Goal: Use online tool/utility: Utilize a website feature to perform a specific function

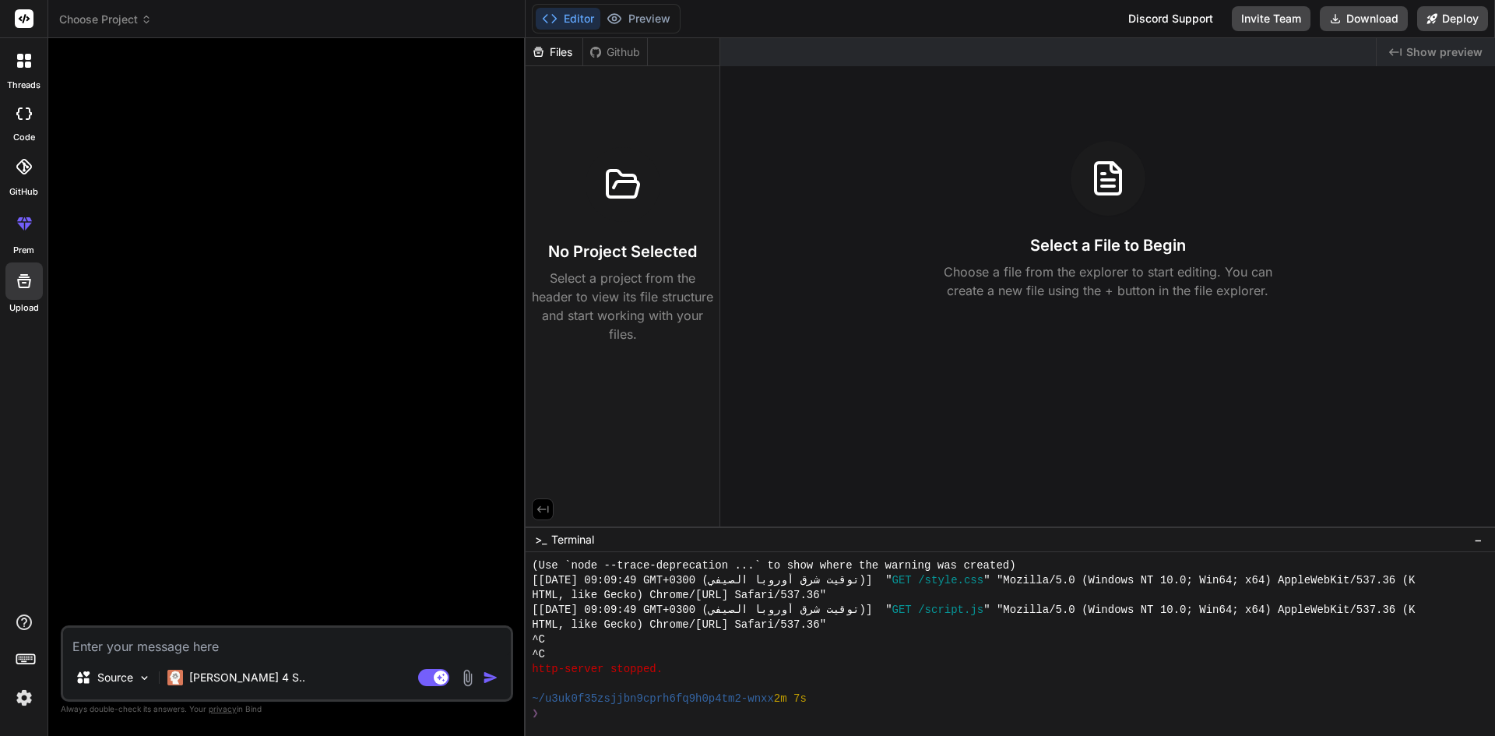
scroll to position [1405, 0]
click at [429, 677] on rect at bounding box center [433, 677] width 31 height 17
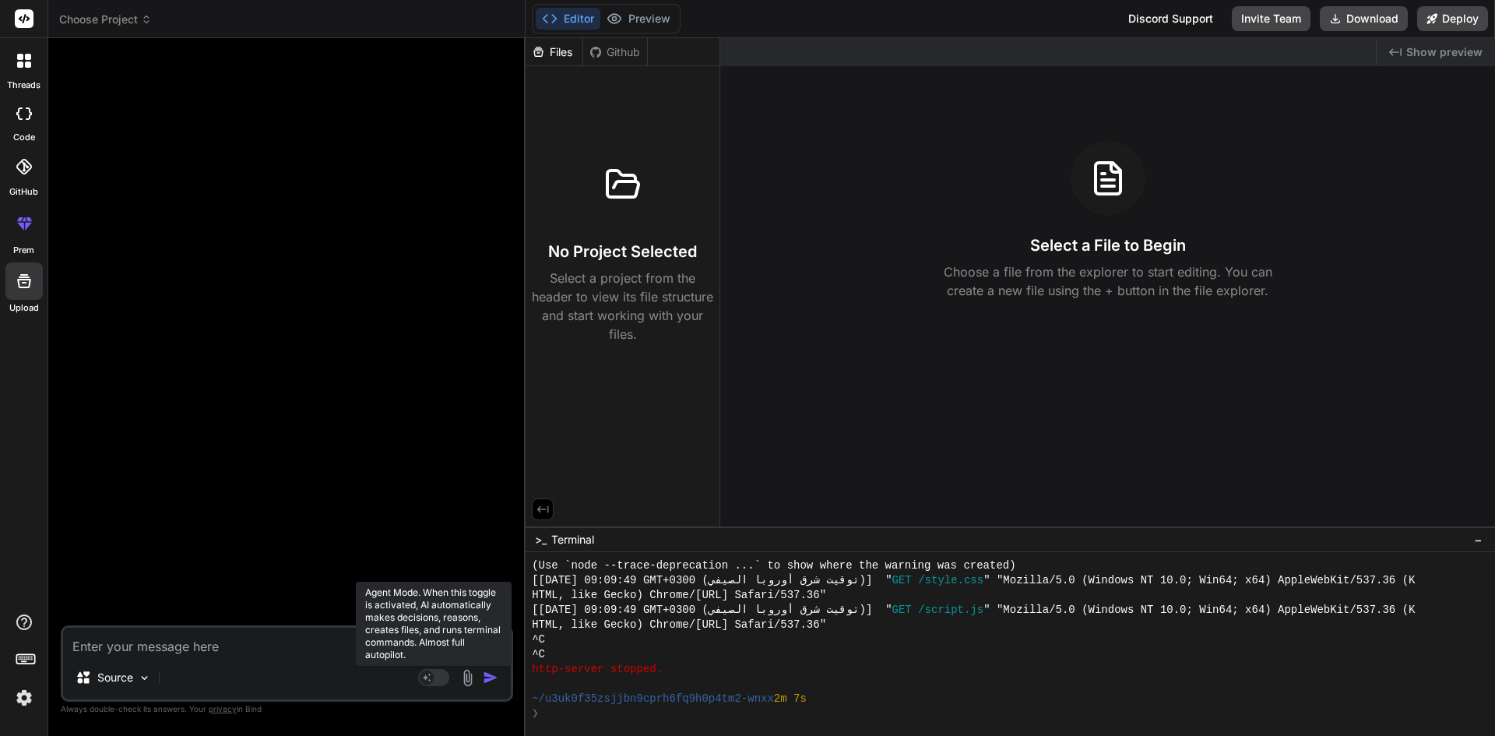
click at [429, 677] on rect at bounding box center [427, 677] width 14 height 14
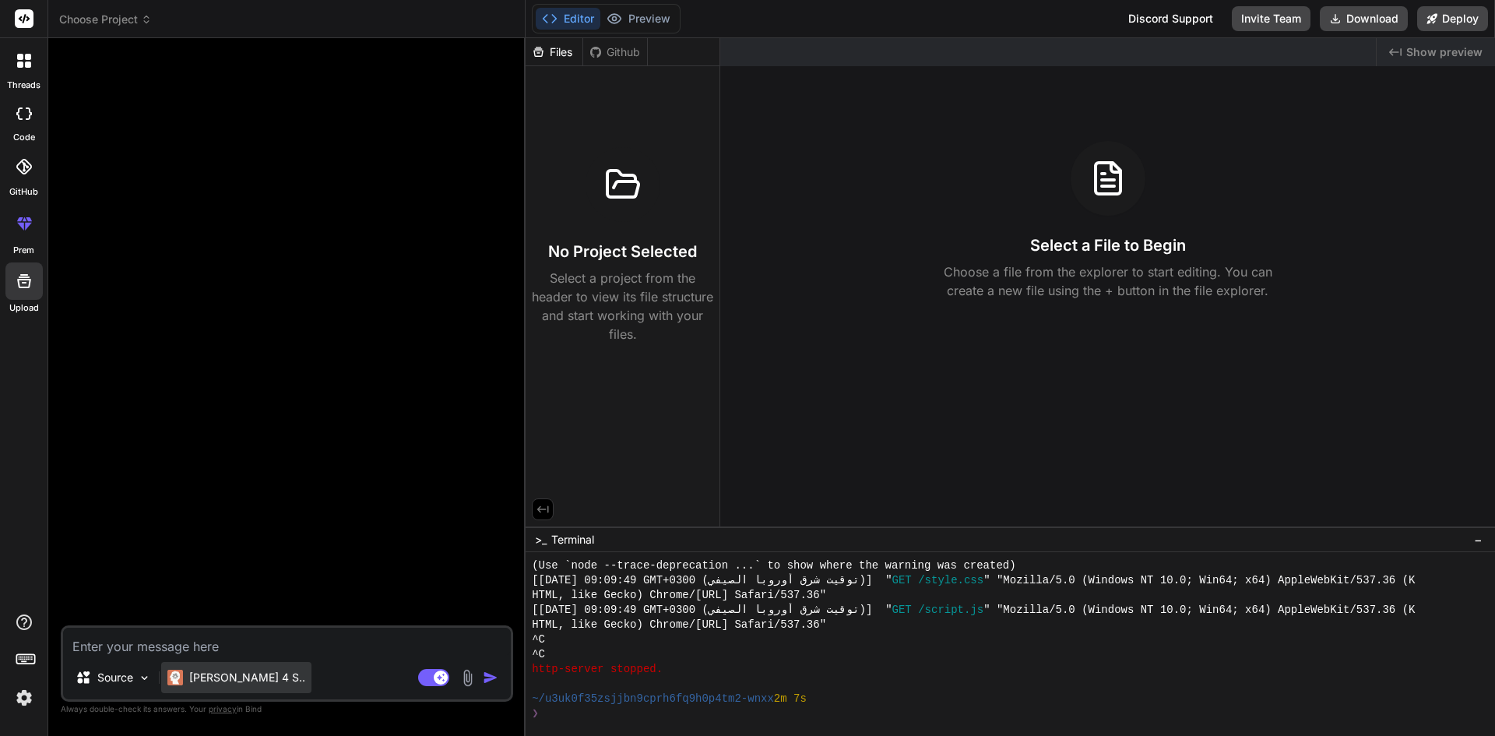
click at [242, 673] on p "[PERSON_NAME] 4 S.." at bounding box center [247, 678] width 116 height 16
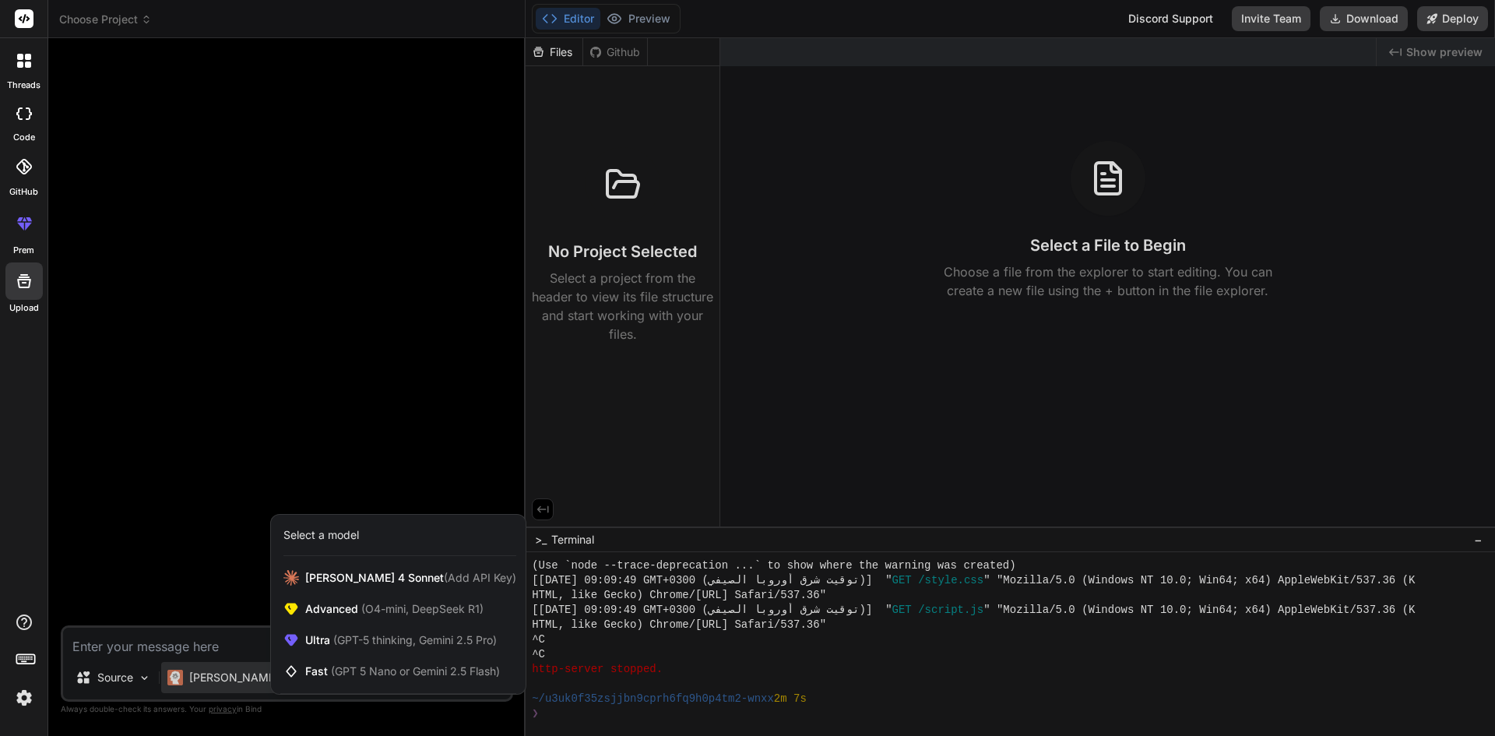
click at [265, 714] on div at bounding box center [747, 368] width 1495 height 736
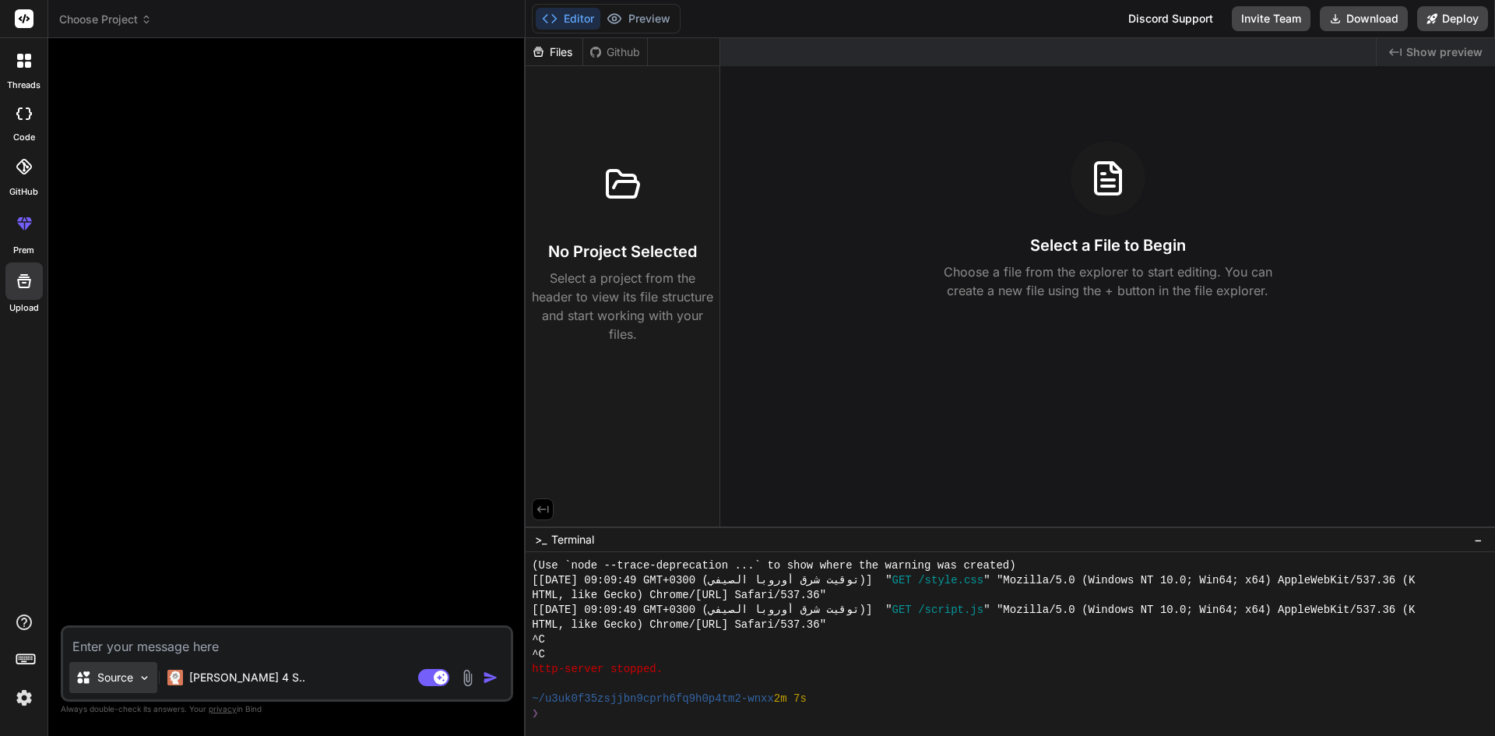
click at [145, 671] on img at bounding box center [144, 677] width 13 height 13
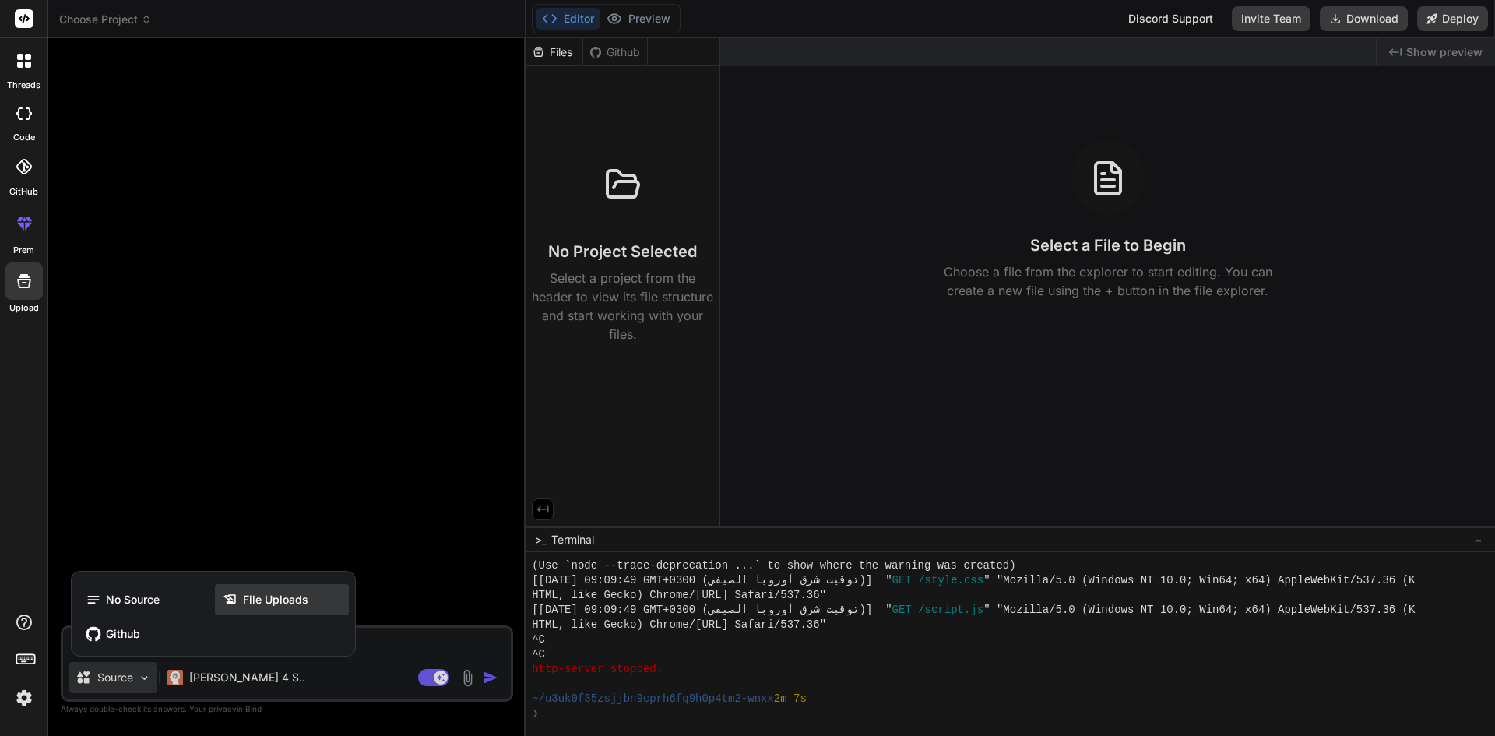
click at [246, 599] on span "File Uploads" at bounding box center [275, 600] width 65 height 16
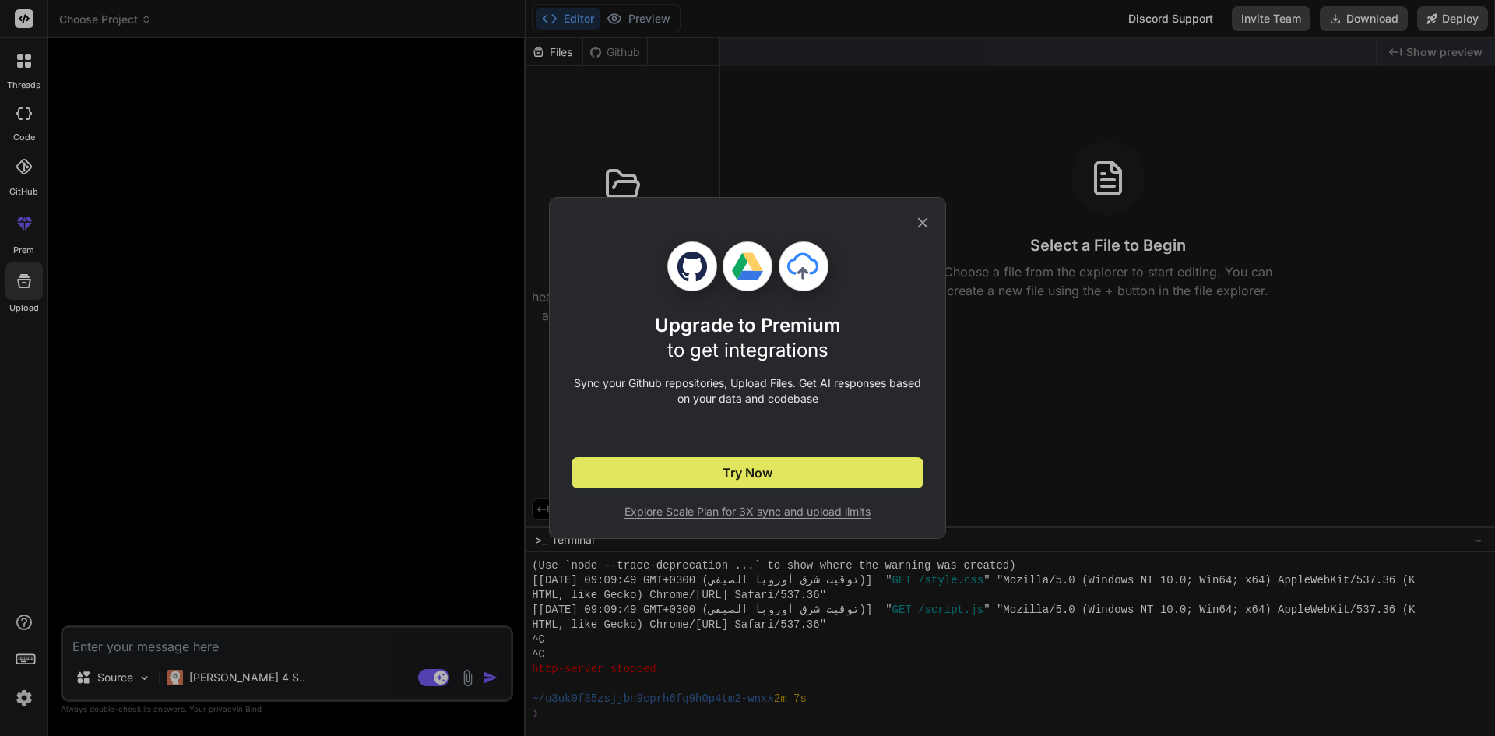
click at [744, 465] on span "Try Now" at bounding box center [748, 472] width 50 height 19
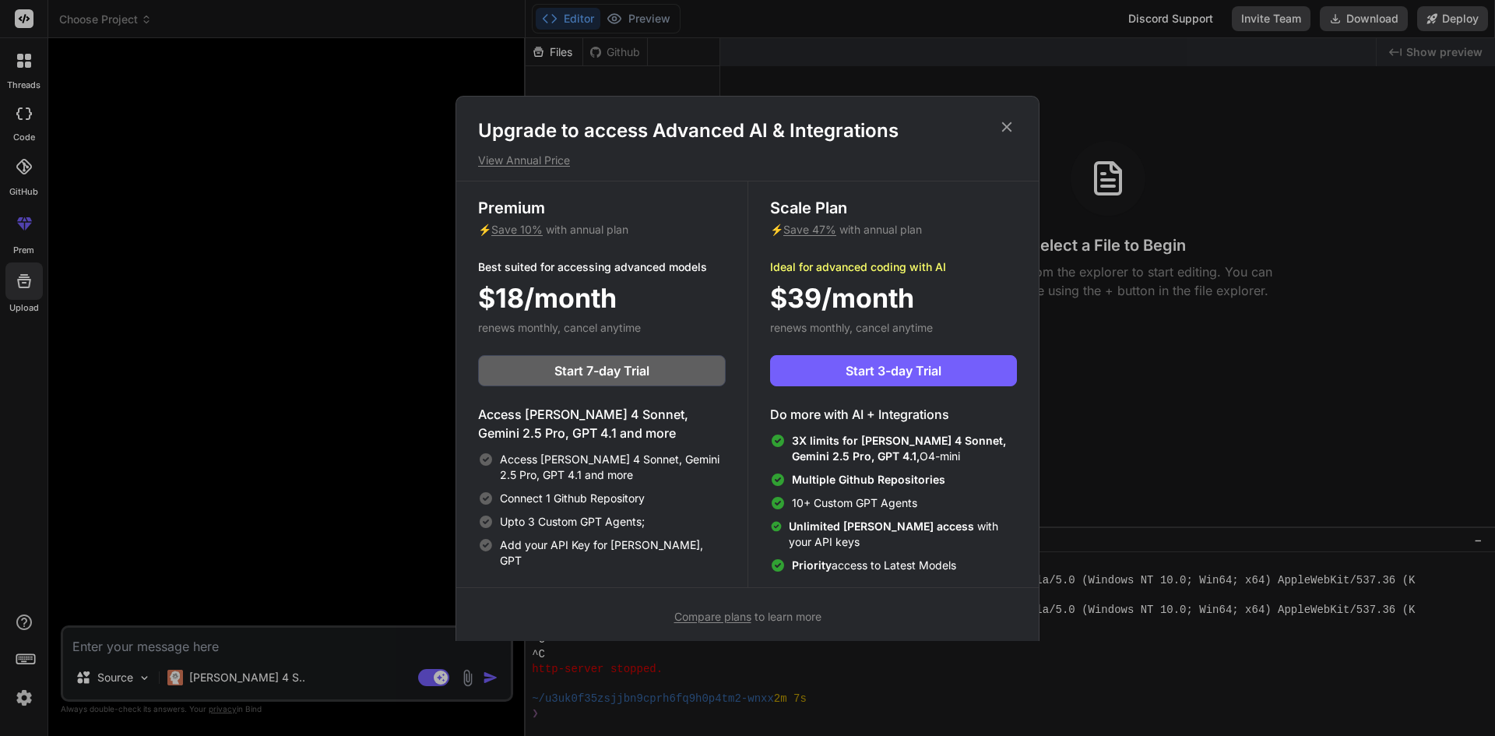
click at [1009, 123] on icon at bounding box center [1006, 126] width 17 height 17
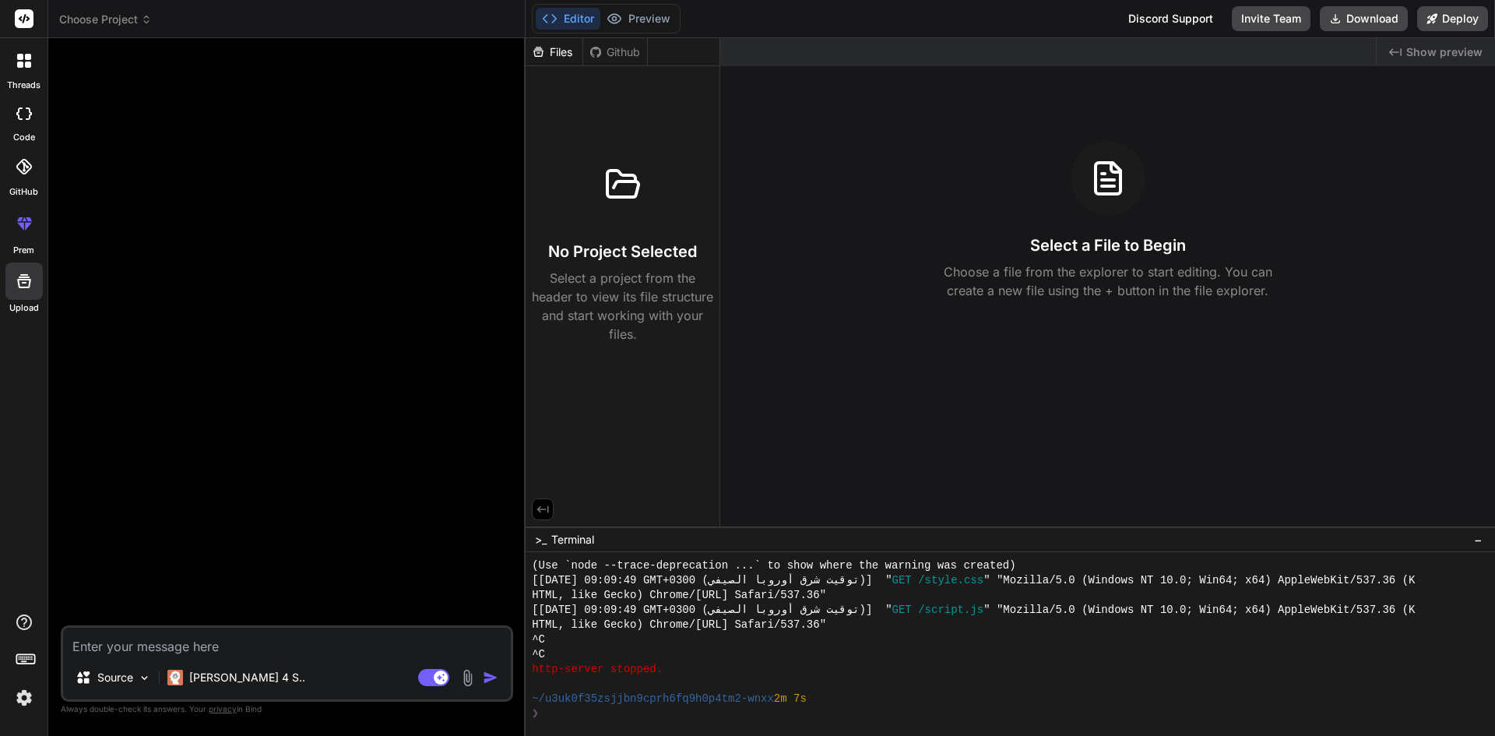
click at [469, 677] on img at bounding box center [468, 678] width 18 height 18
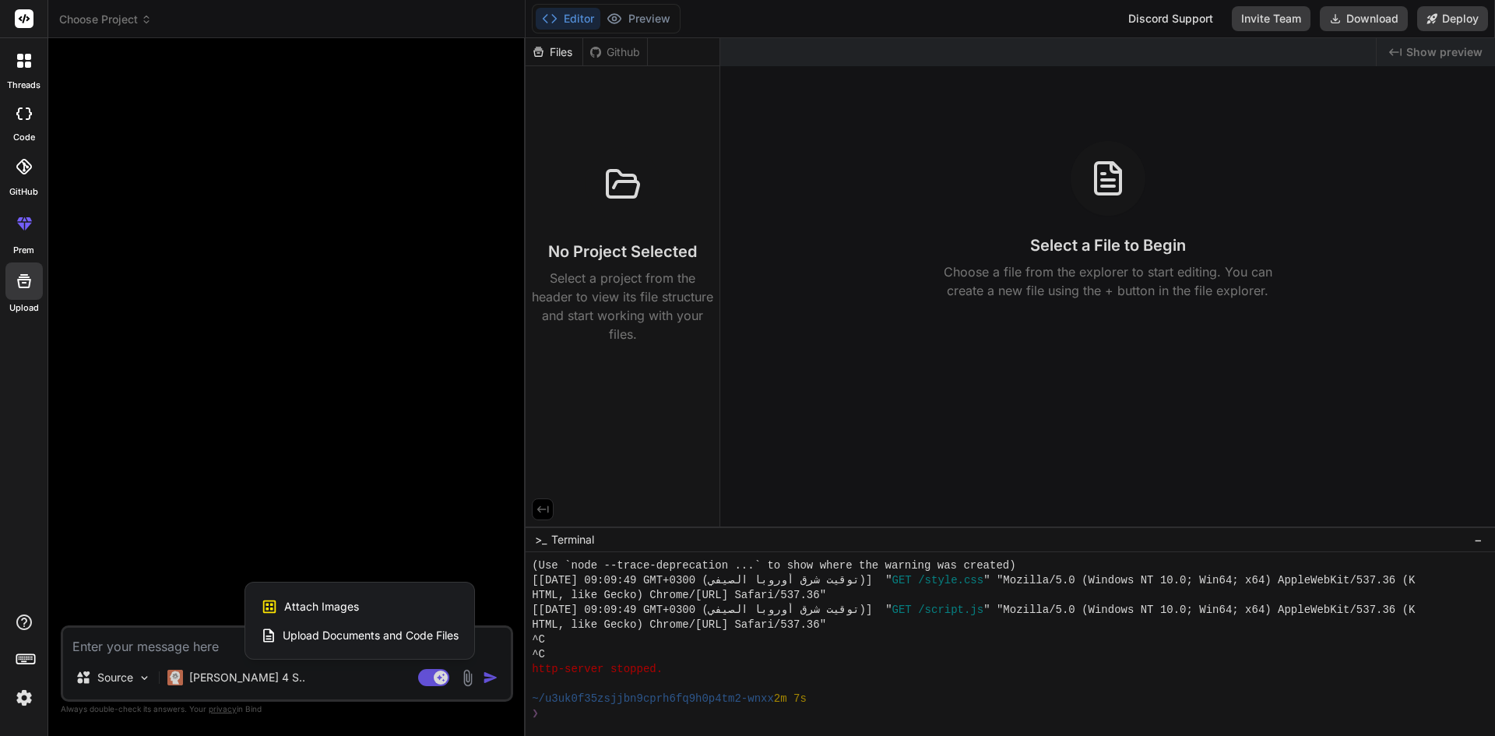
click at [132, 650] on div at bounding box center [747, 368] width 1495 height 736
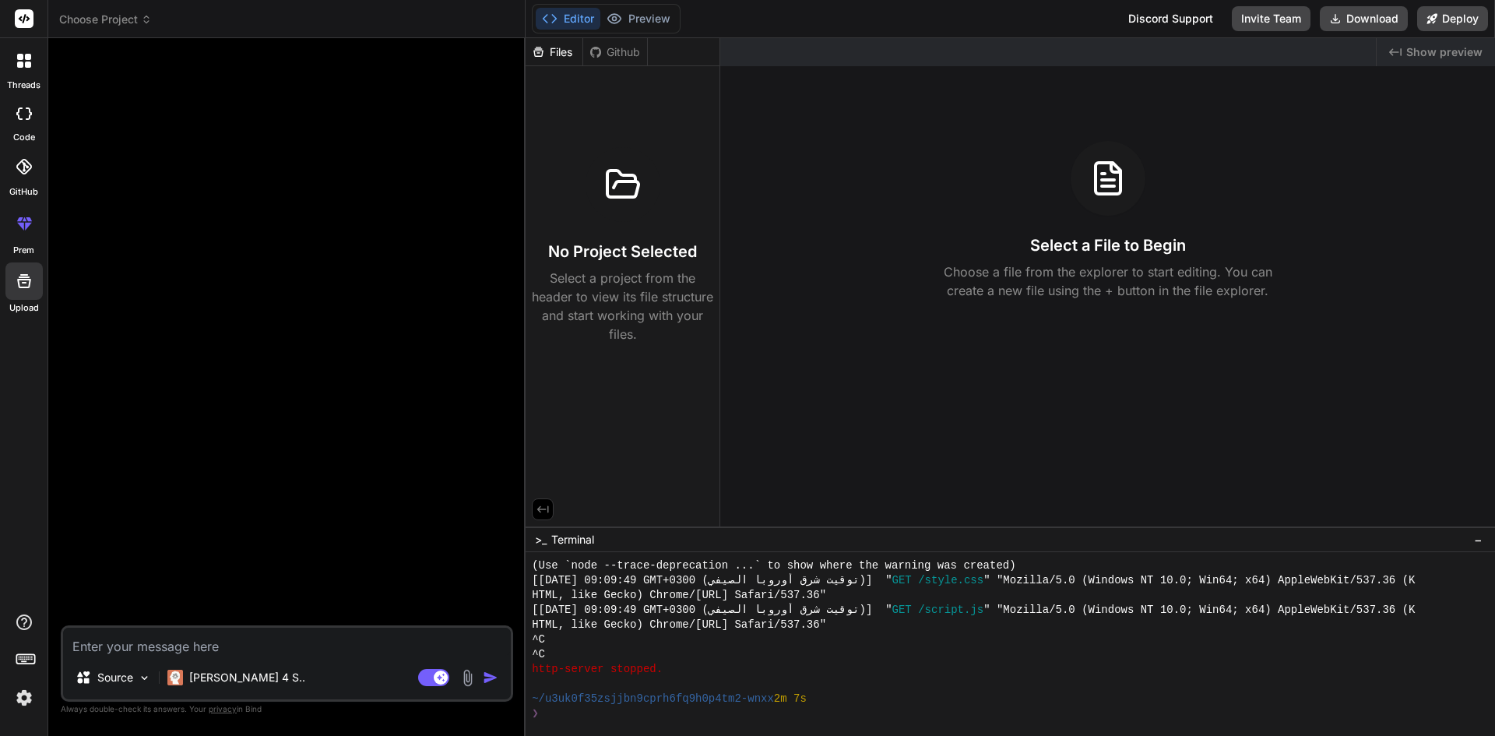
click at [473, 673] on img at bounding box center [468, 678] width 18 height 18
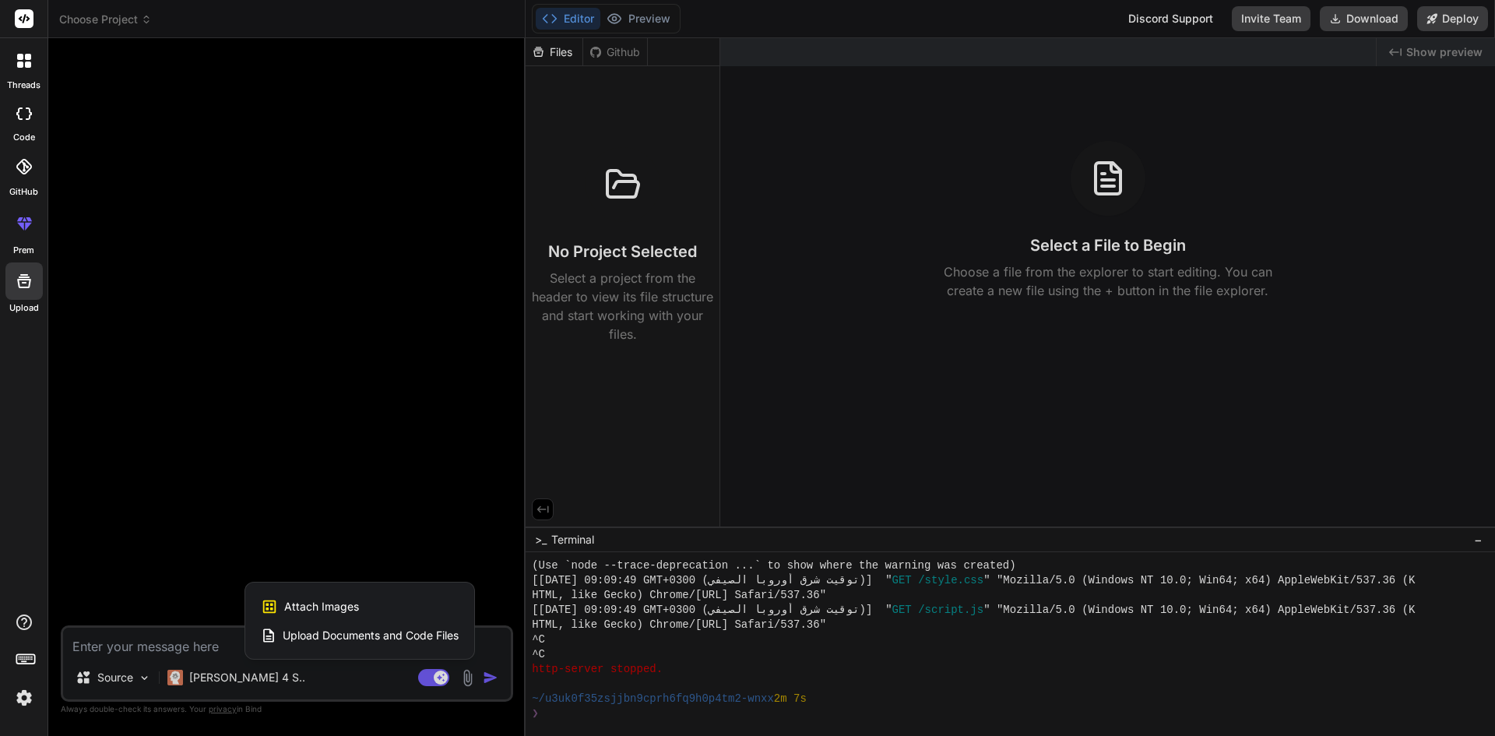
click at [330, 637] on span "Upload Documents and Code Files" at bounding box center [371, 636] width 176 height 16
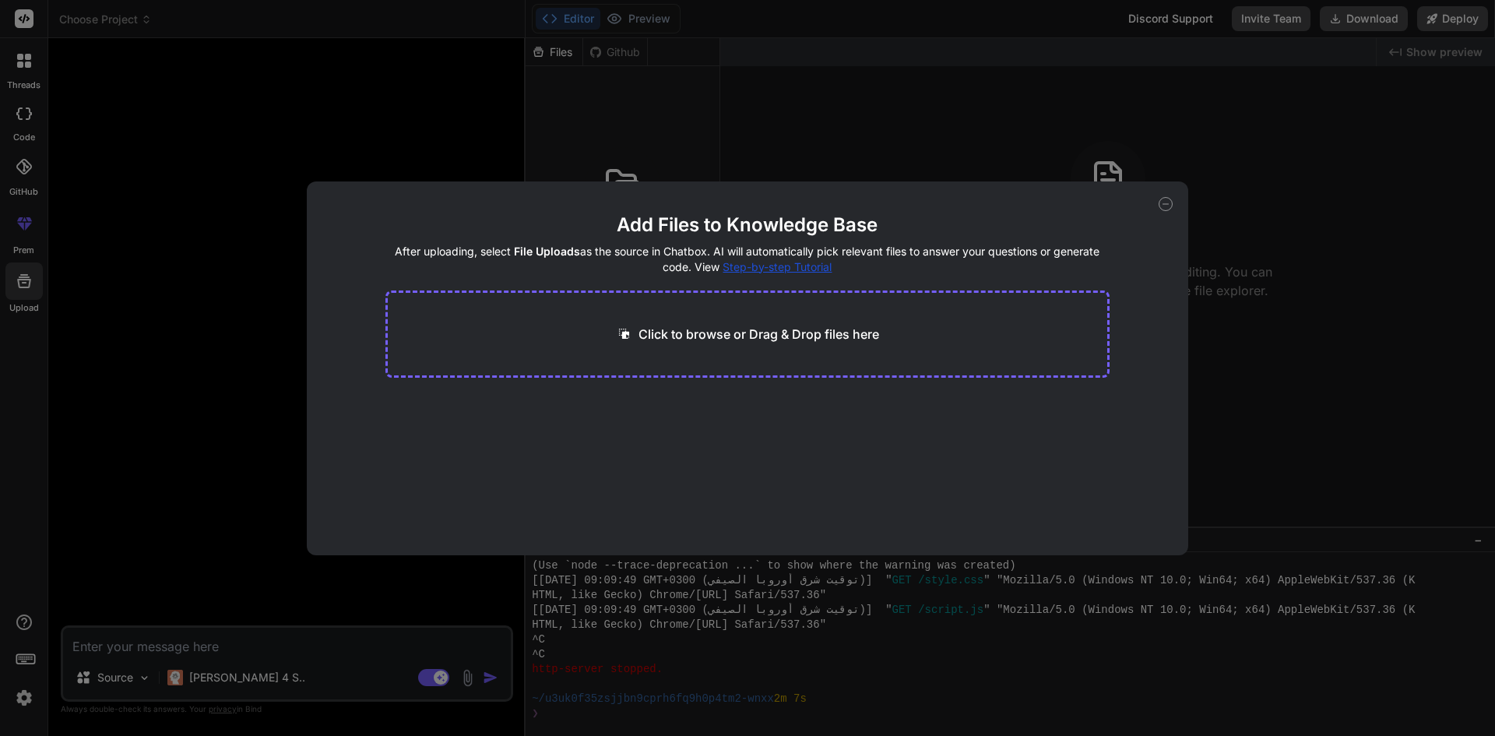
click at [686, 332] on p "Click to browse or Drag & Drop files here" at bounding box center [758, 334] width 241 height 19
click at [1160, 205] on icon at bounding box center [1165, 204] width 14 height 14
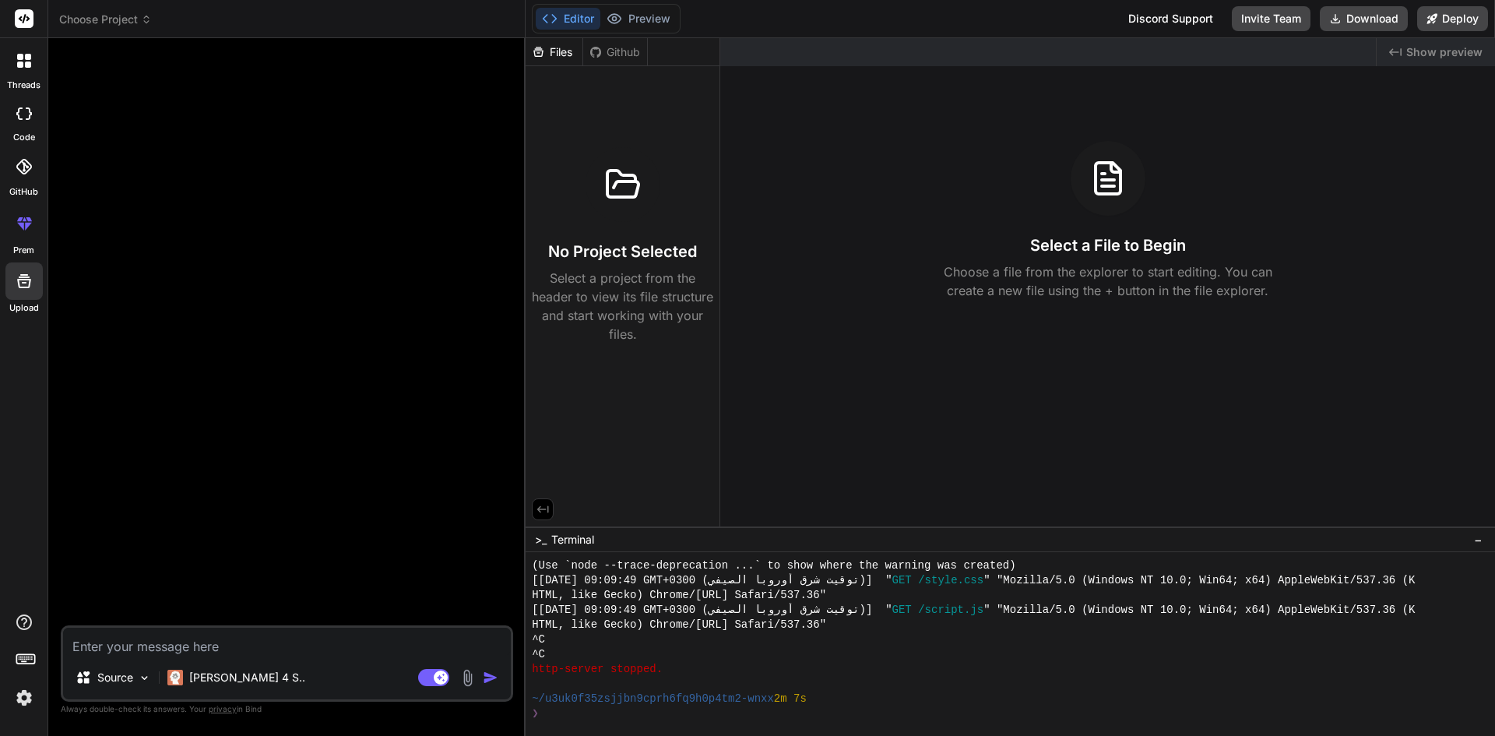
click at [466, 678] on img at bounding box center [468, 678] width 18 height 18
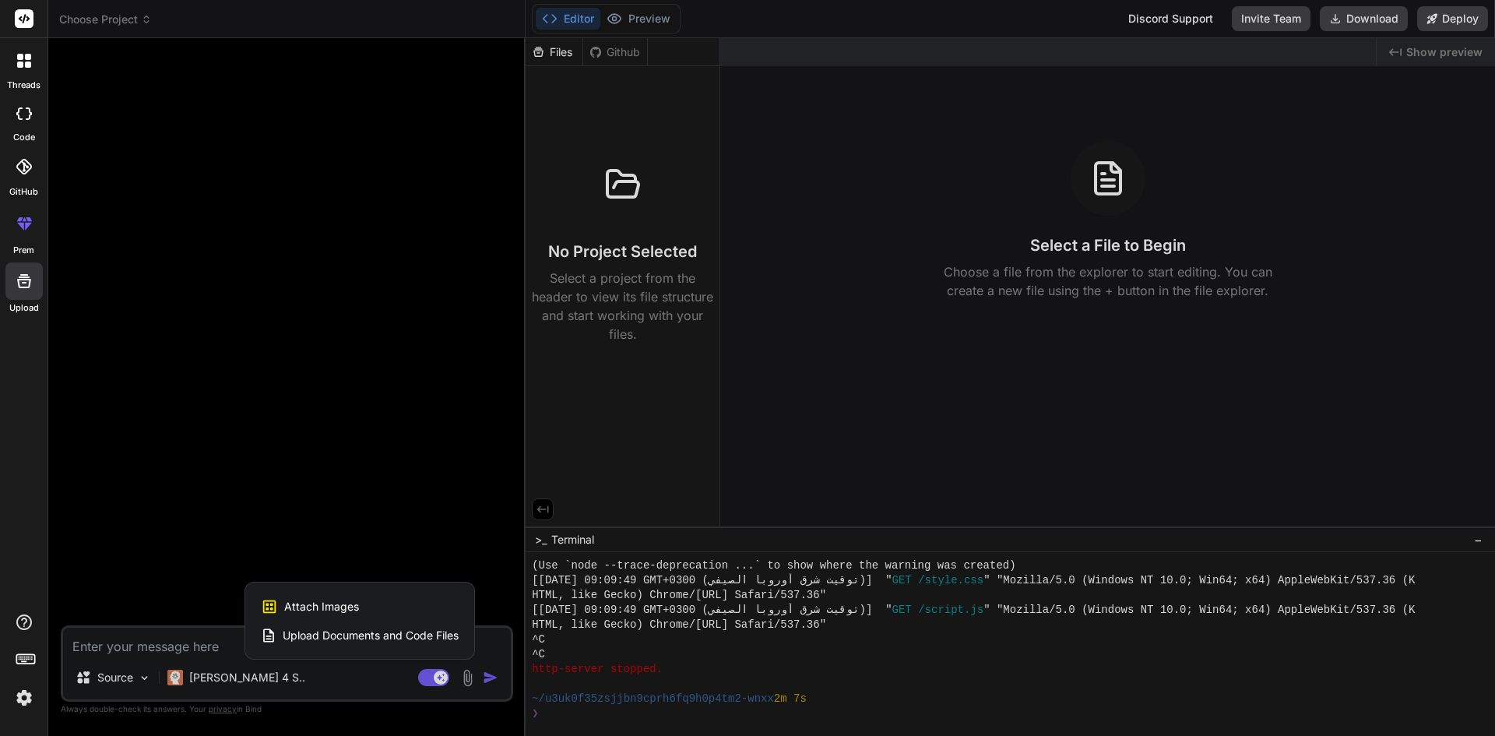
click at [401, 635] on span "Upload Documents and Code Files" at bounding box center [371, 636] width 176 height 16
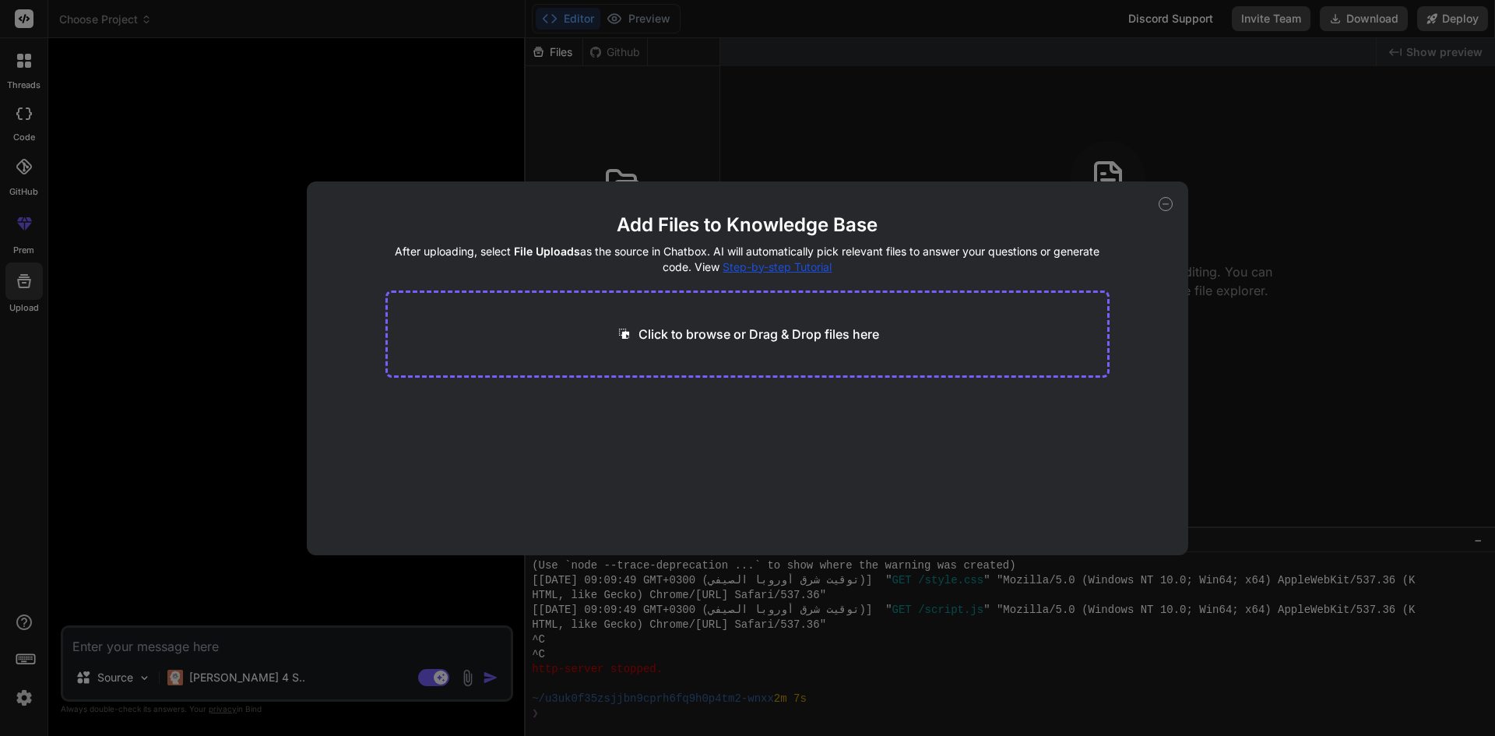
click at [1165, 206] on icon at bounding box center [1165, 204] width 14 height 14
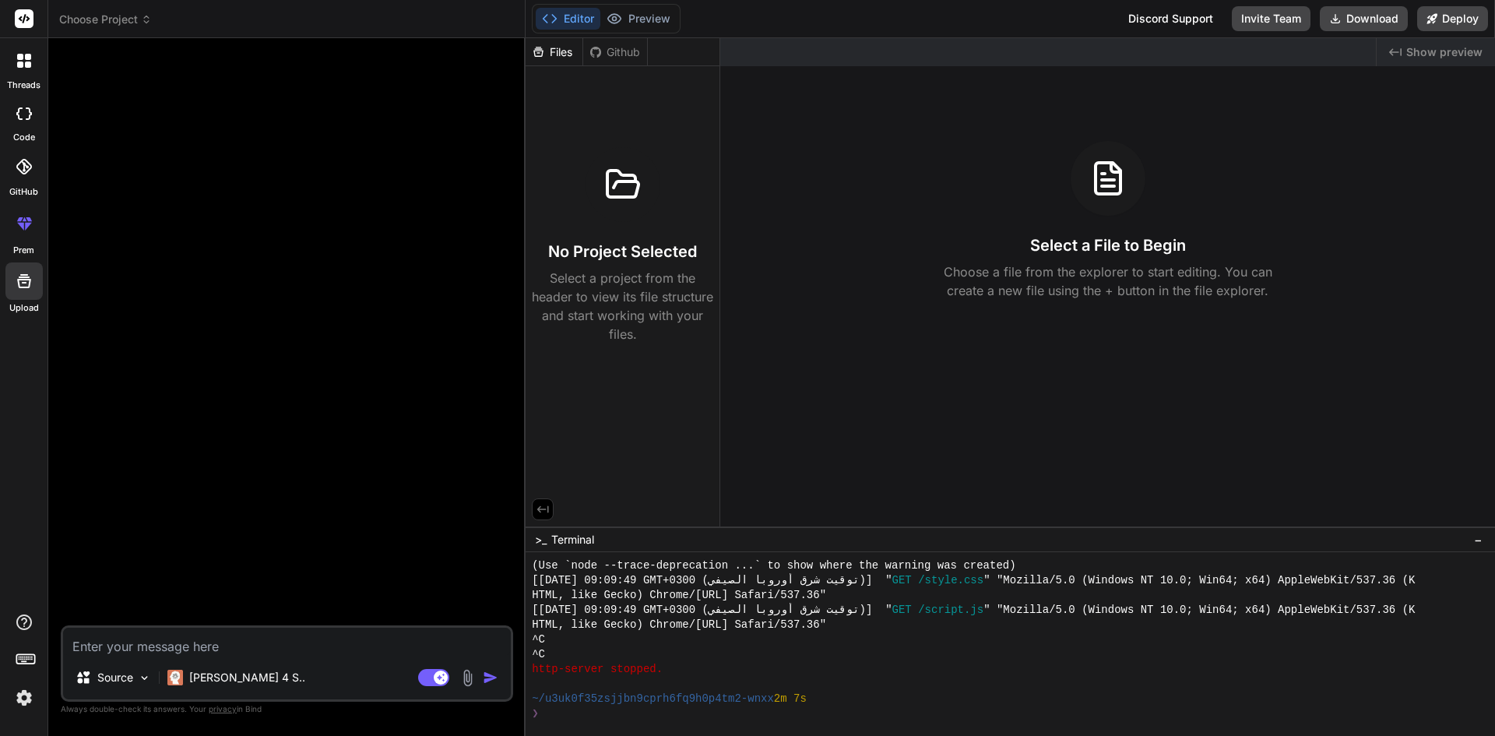
click at [470, 680] on img at bounding box center [468, 678] width 18 height 18
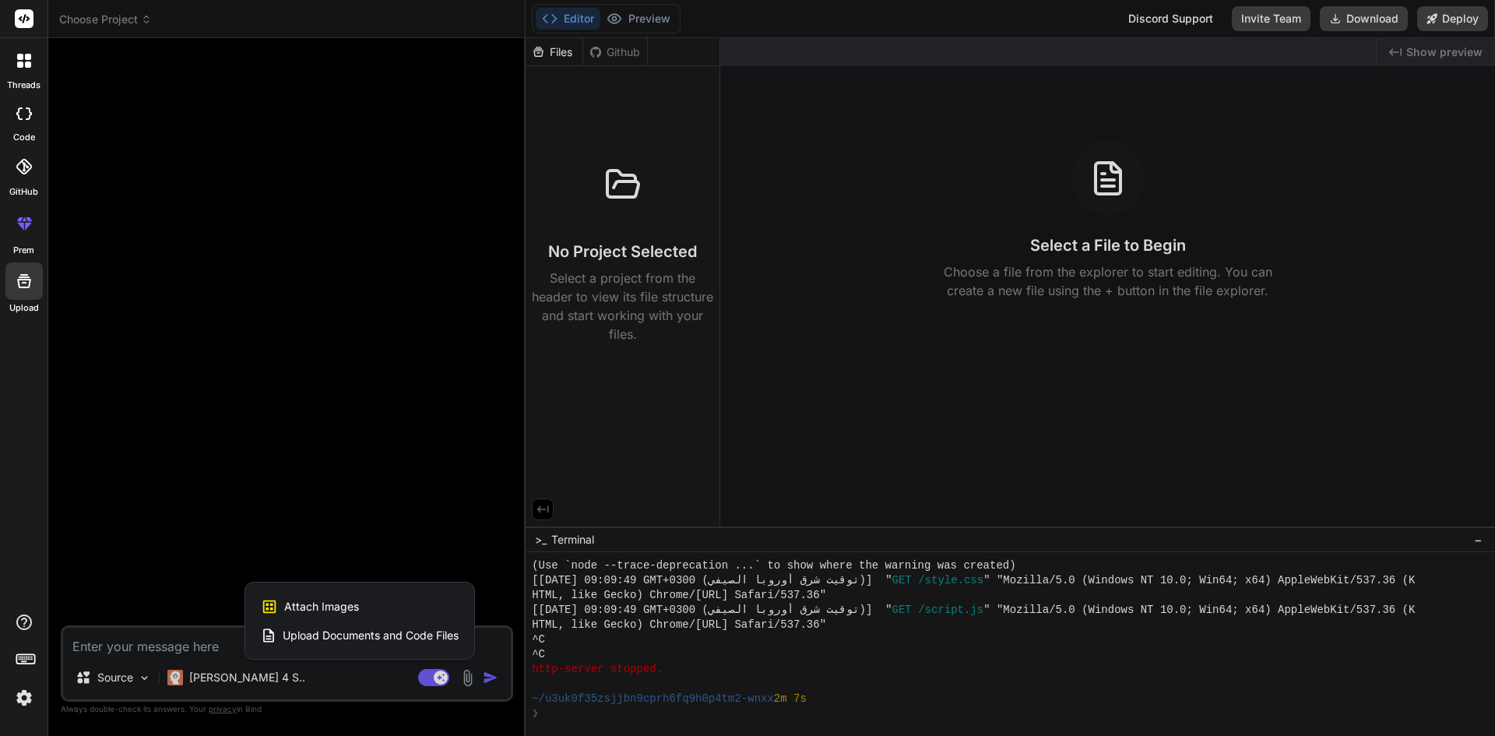
click at [351, 602] on span "Attach Images" at bounding box center [321, 607] width 75 height 16
type textarea "x"
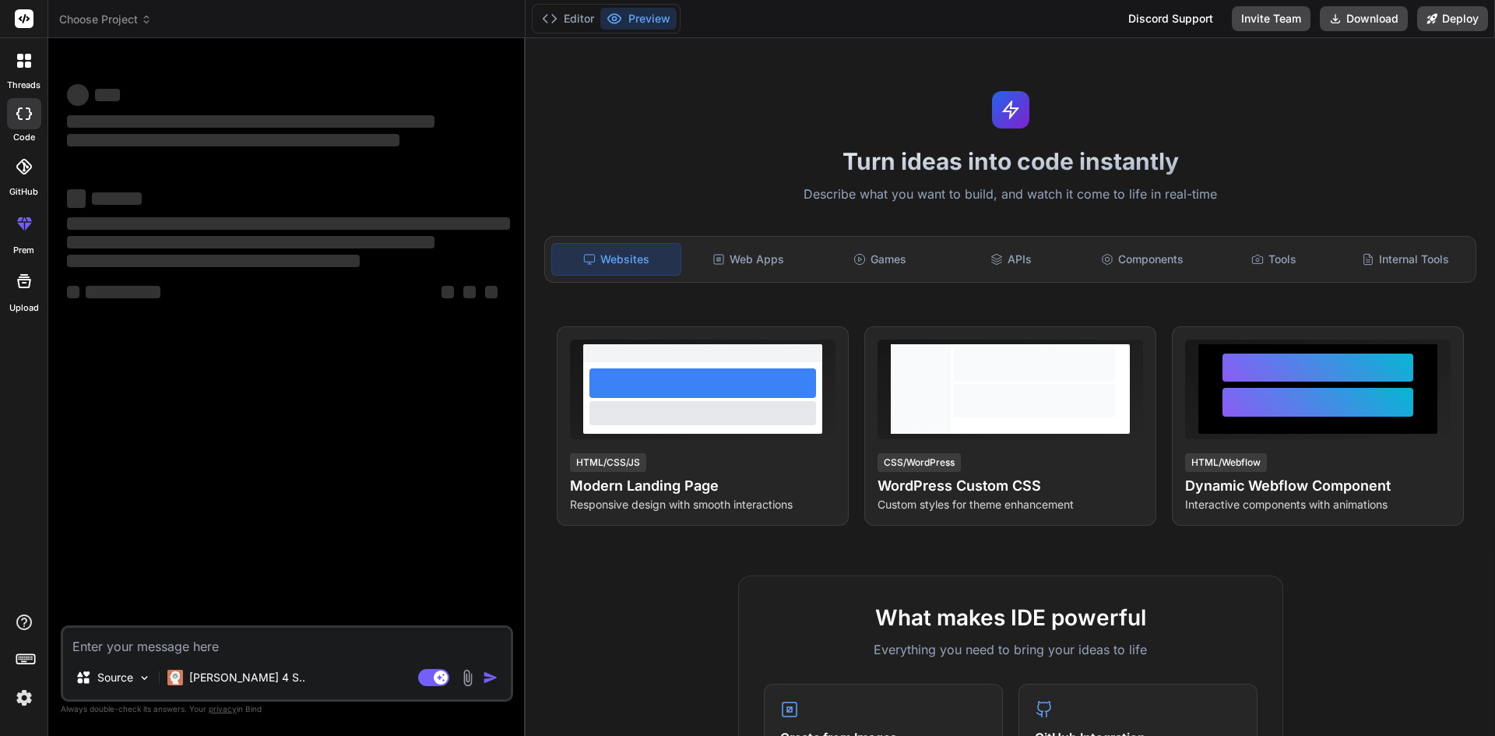
type textarea "x"
